Goal: Manage account settings

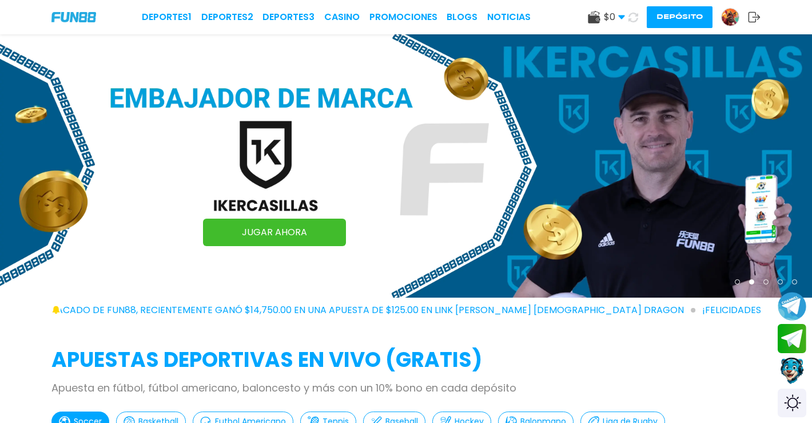
click at [730, 18] on img at bounding box center [730, 17] width 17 height 17
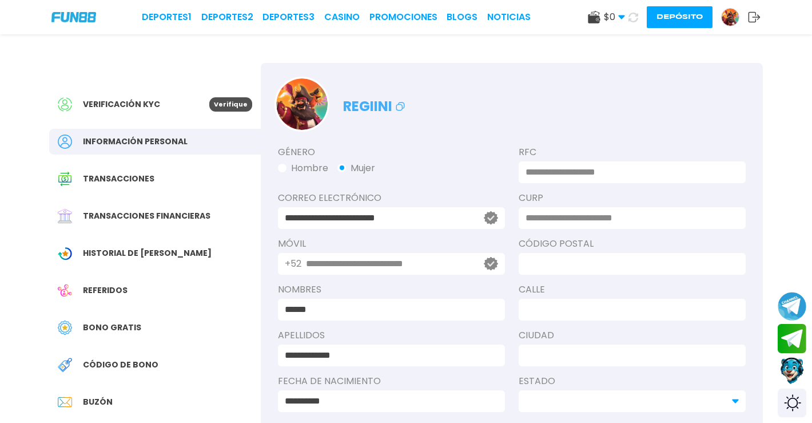
click at [750, 18] on icon at bounding box center [754, 16] width 13 height 11
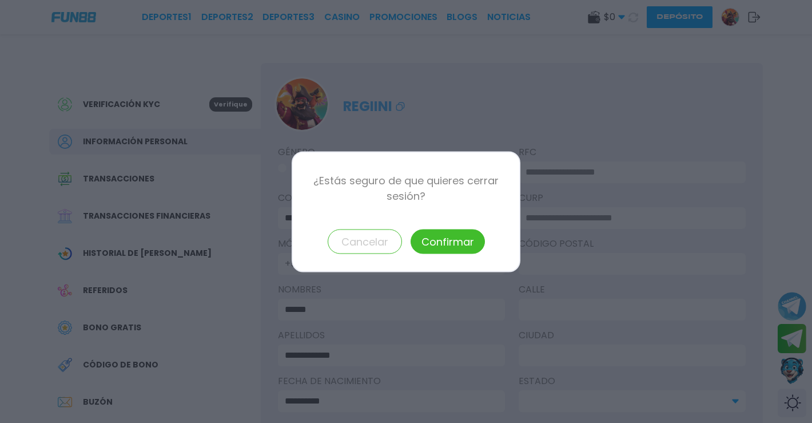
click at [434, 252] on button "Confirmar" at bounding box center [448, 241] width 74 height 25
